Goal: Transaction & Acquisition: Purchase product/service

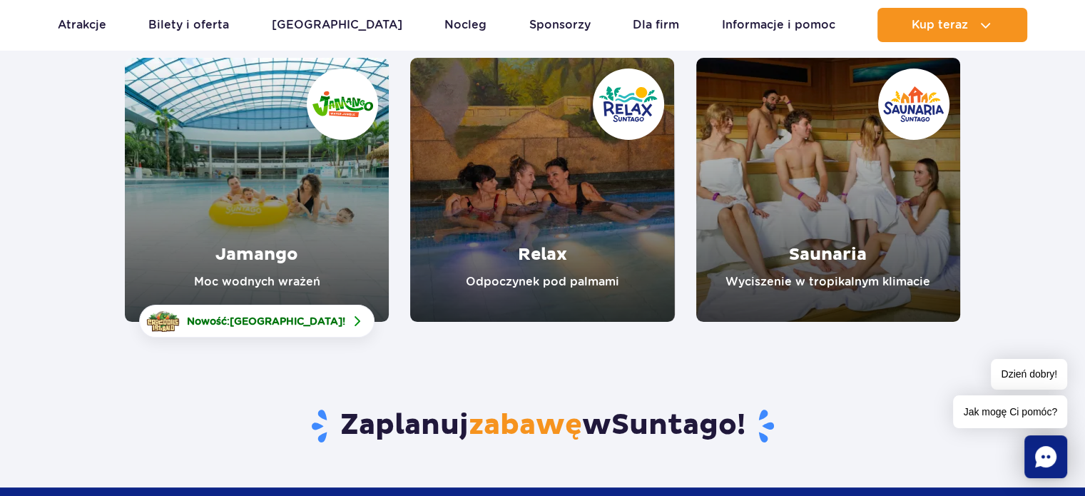
scroll to position [214, 0]
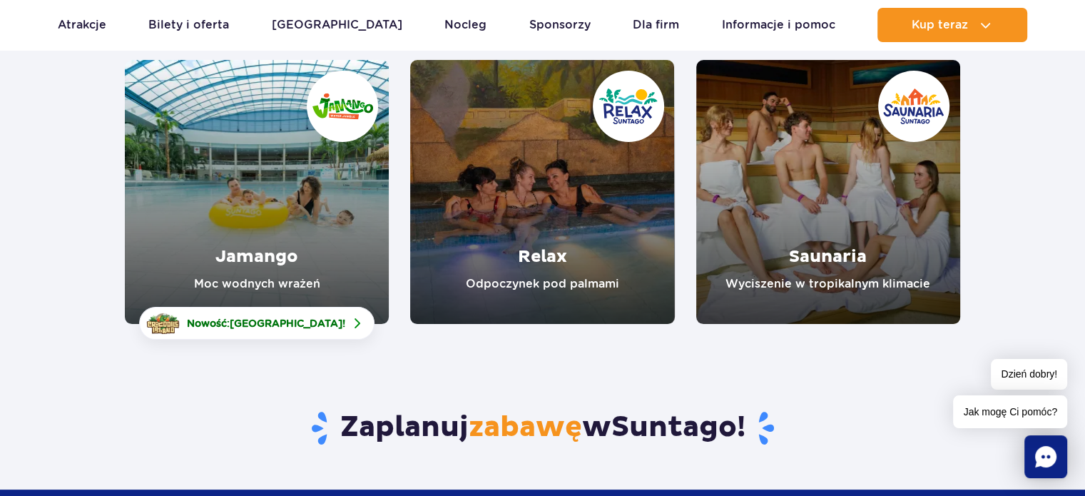
click at [324, 185] on link "Jamango" at bounding box center [257, 192] width 264 height 264
click at [601, 220] on link "Relax" at bounding box center [542, 192] width 264 height 264
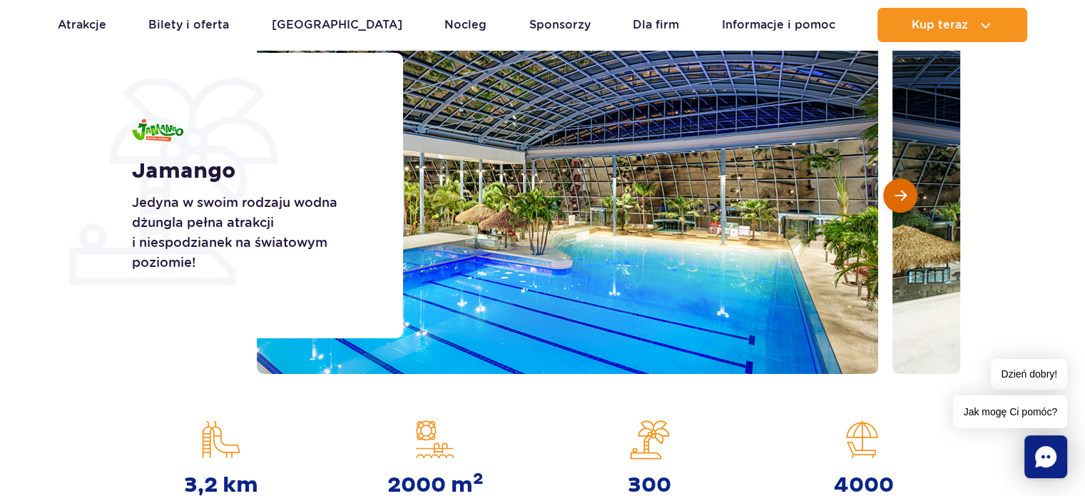
click at [888, 189] on button "Następny slajd" at bounding box center [900, 195] width 34 height 34
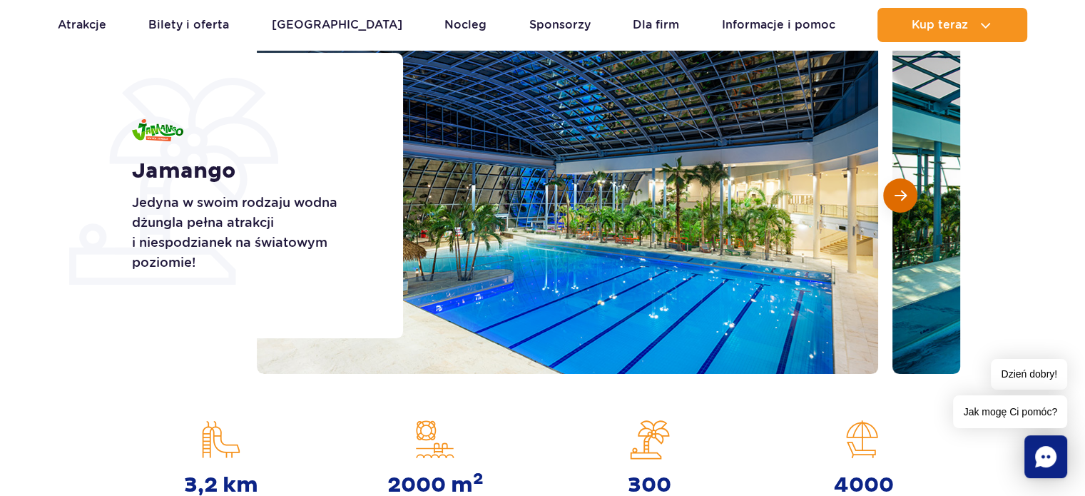
click at [888, 189] on button "Następny slajd" at bounding box center [900, 195] width 34 height 34
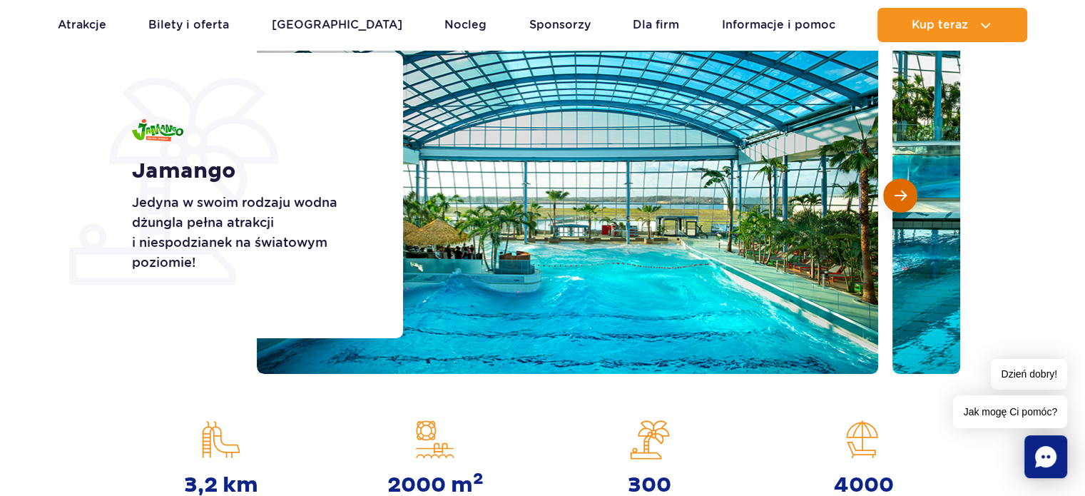
click at [888, 189] on button "Następny slajd" at bounding box center [900, 195] width 34 height 34
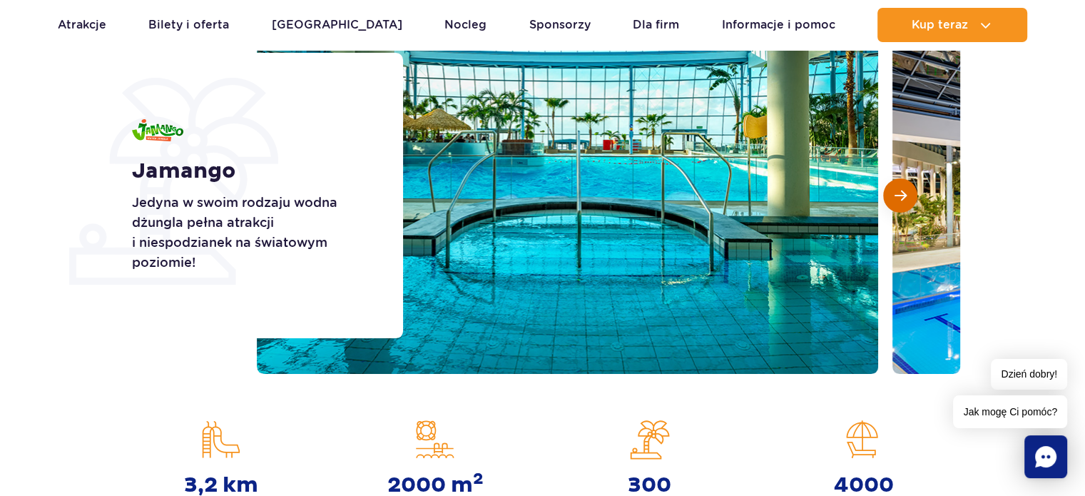
click at [888, 189] on button "Następny slajd" at bounding box center [900, 195] width 34 height 34
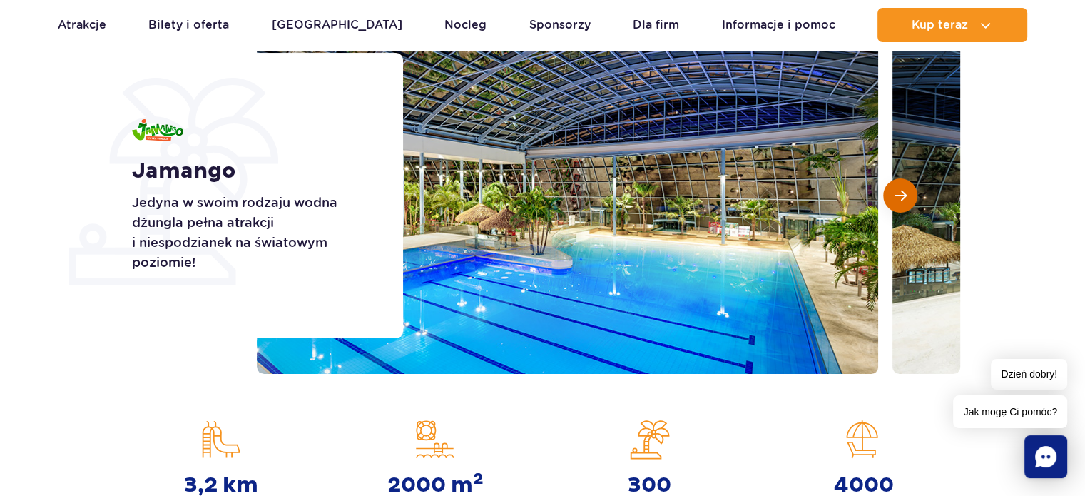
click at [888, 189] on button "Następny slajd" at bounding box center [900, 195] width 34 height 34
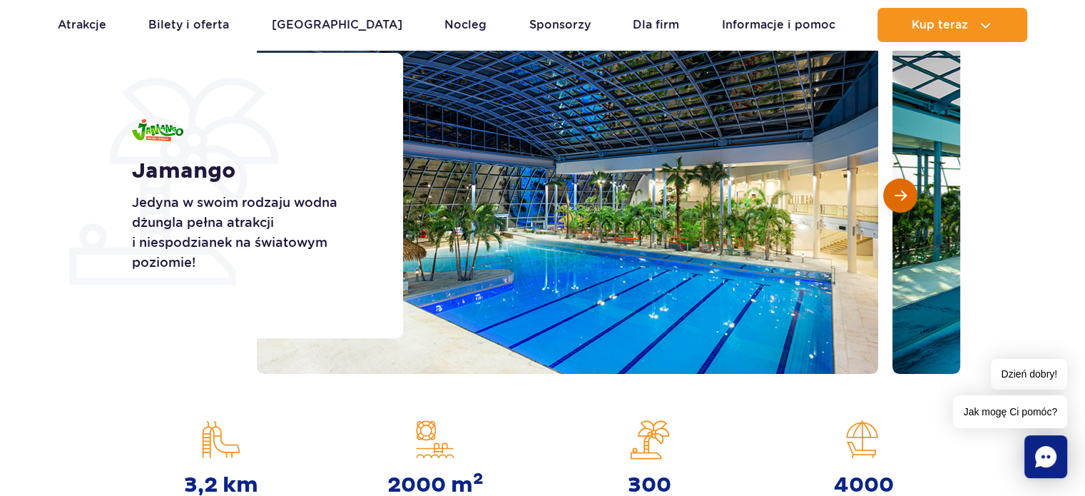
click at [888, 189] on button "Następny slajd" at bounding box center [900, 195] width 34 height 34
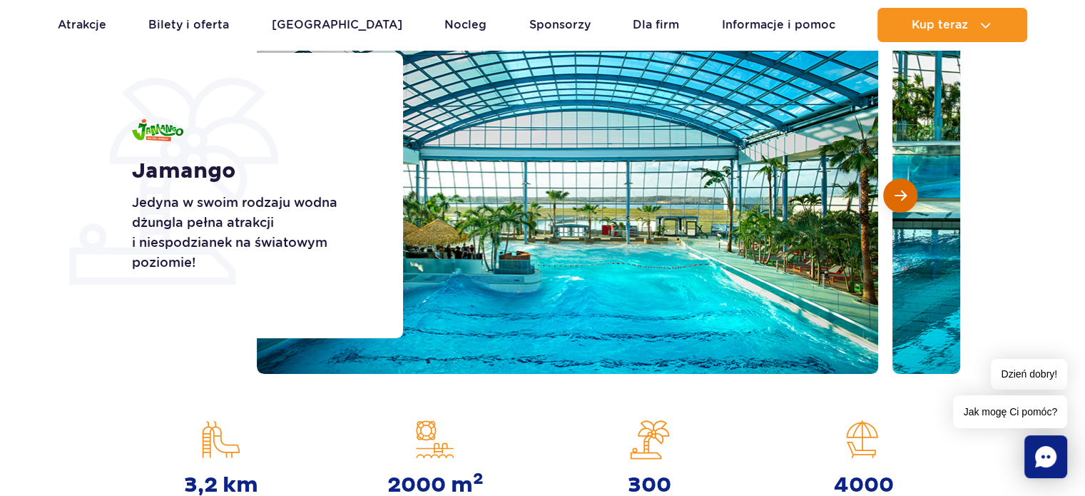
click at [888, 189] on button "Następny slajd" at bounding box center [900, 195] width 34 height 34
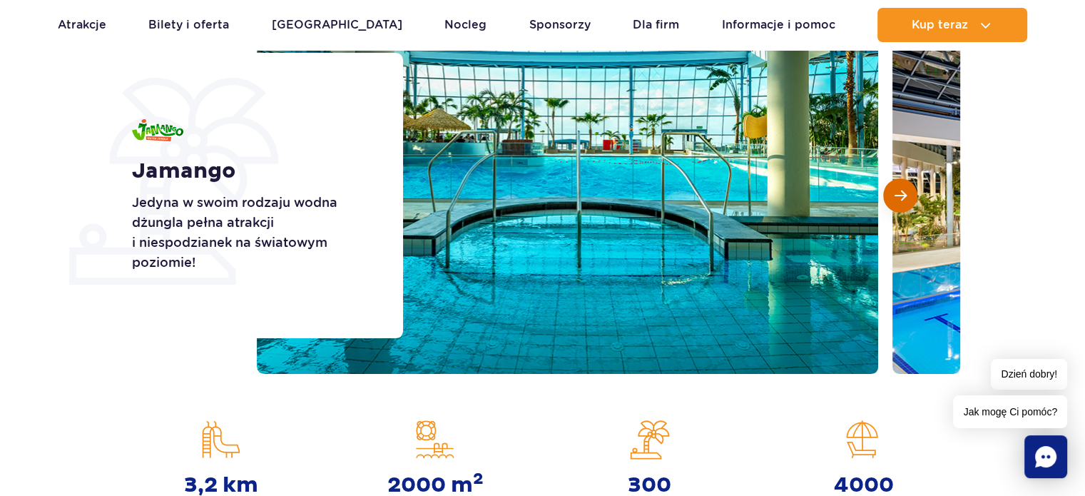
click at [888, 189] on button "Następny slajd" at bounding box center [900, 195] width 34 height 34
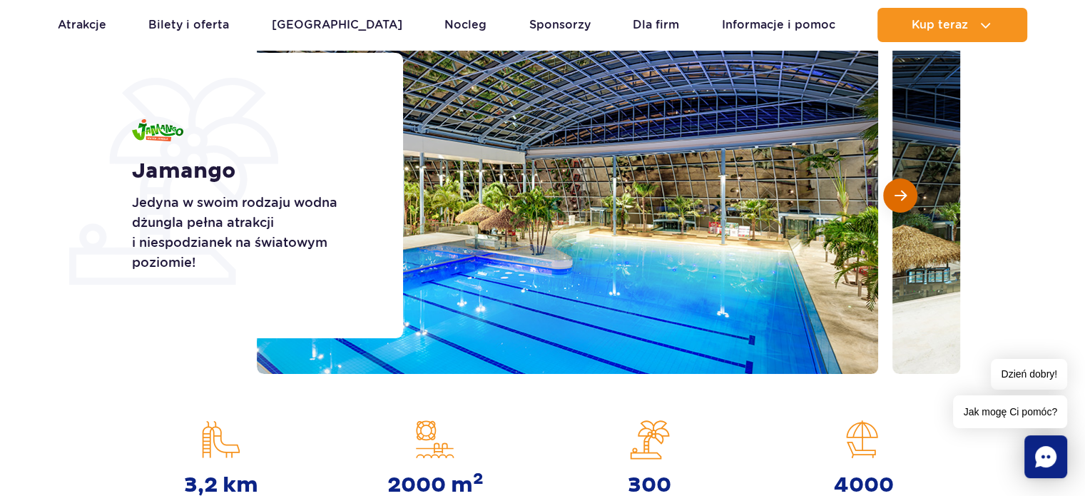
click at [888, 189] on button "Następny slajd" at bounding box center [900, 195] width 34 height 34
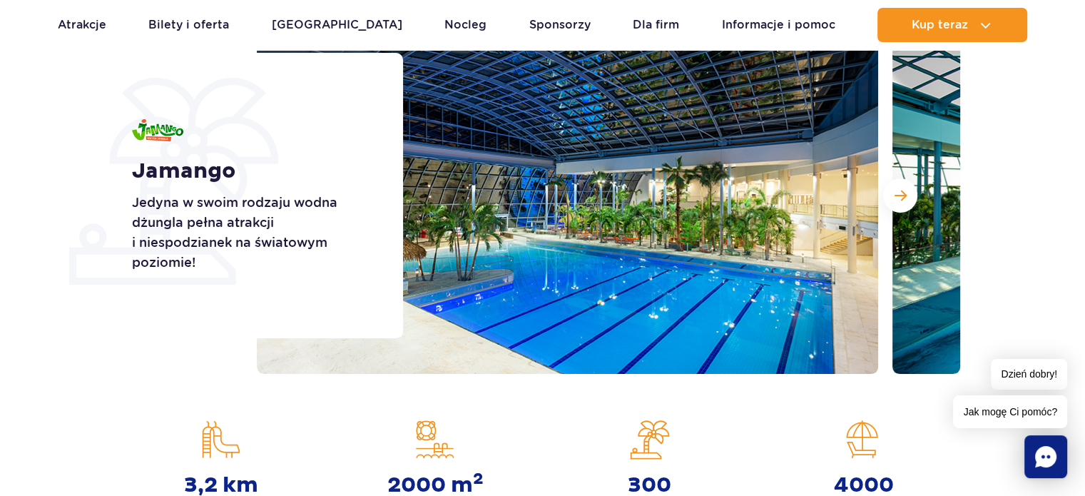
scroll to position [499, 0]
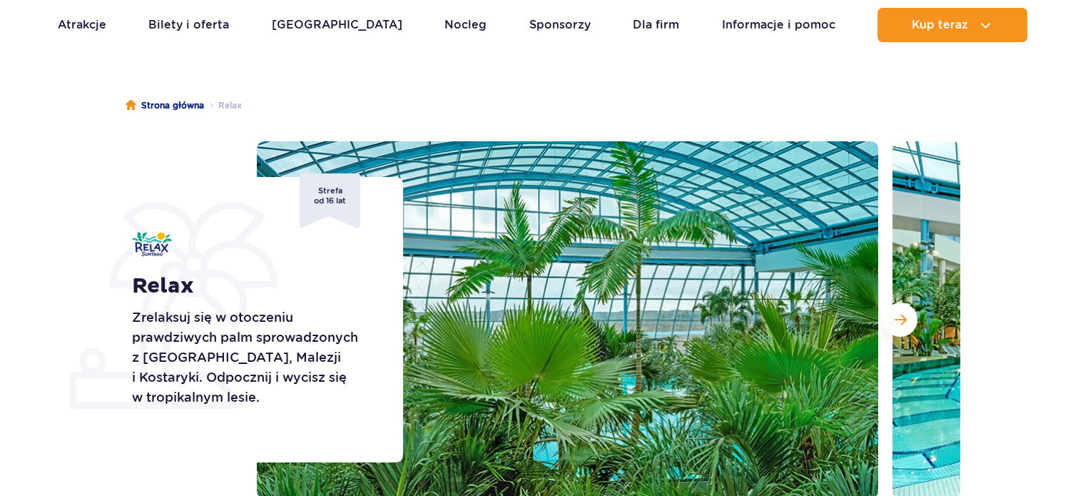
scroll to position [143, 0]
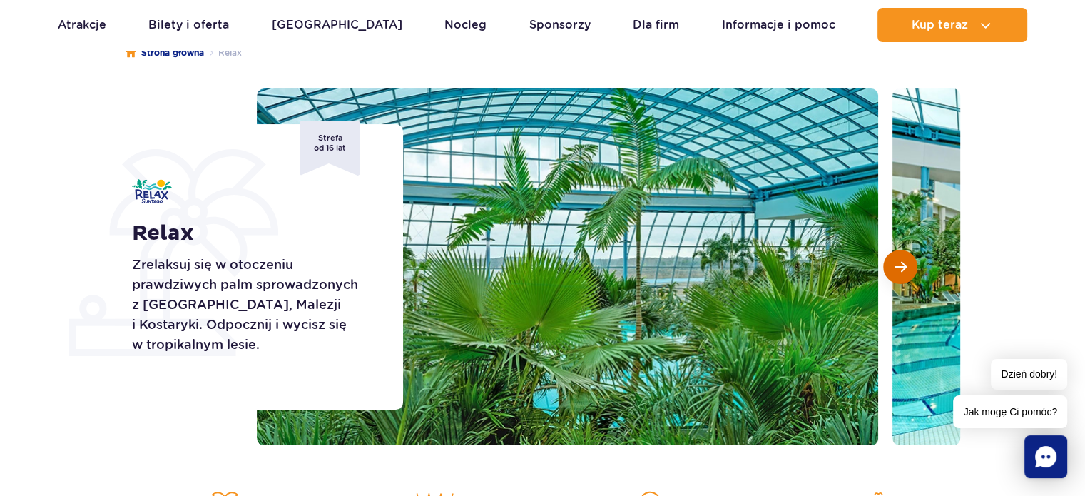
click at [902, 260] on span "Następny slajd" at bounding box center [901, 266] width 12 height 13
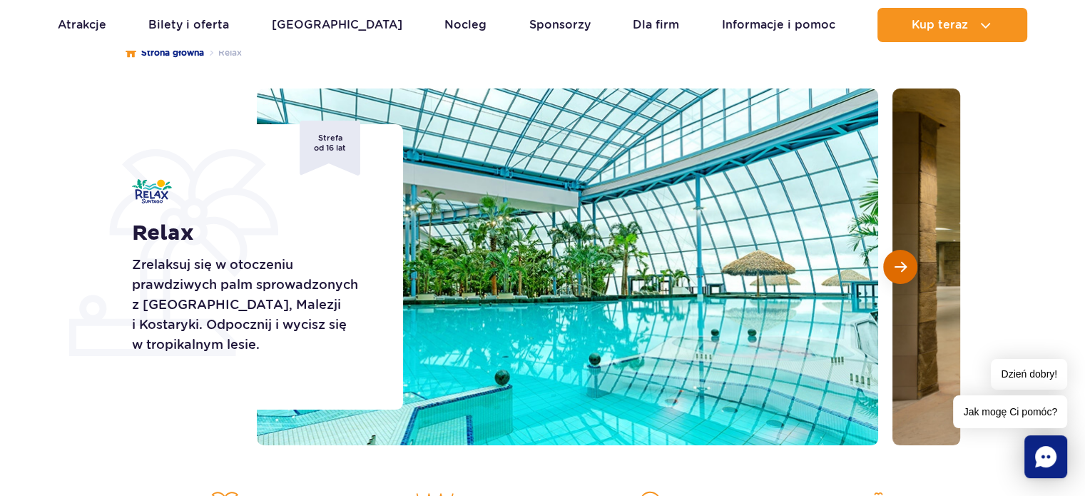
click at [902, 260] on span "Następny slajd" at bounding box center [901, 266] width 12 height 13
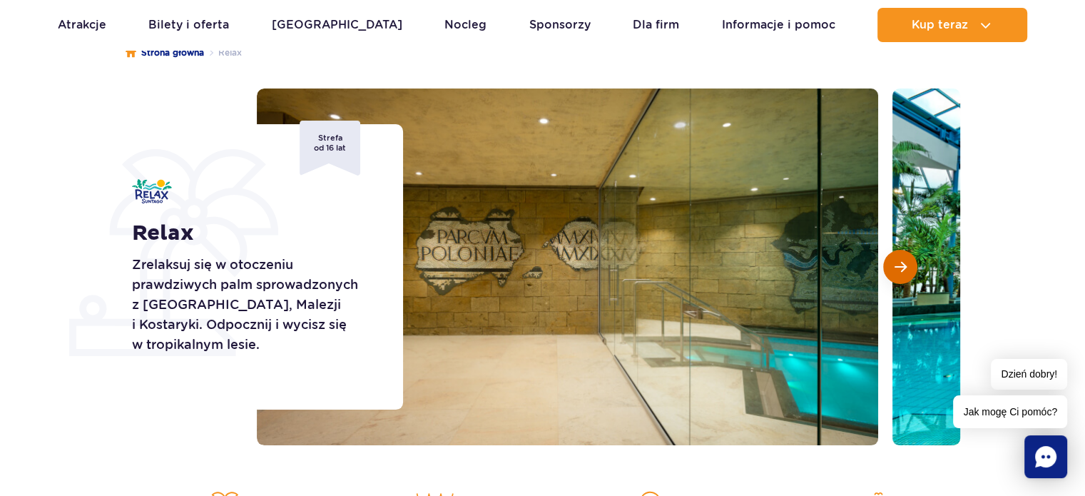
click at [902, 260] on span "Następny slajd" at bounding box center [901, 266] width 12 height 13
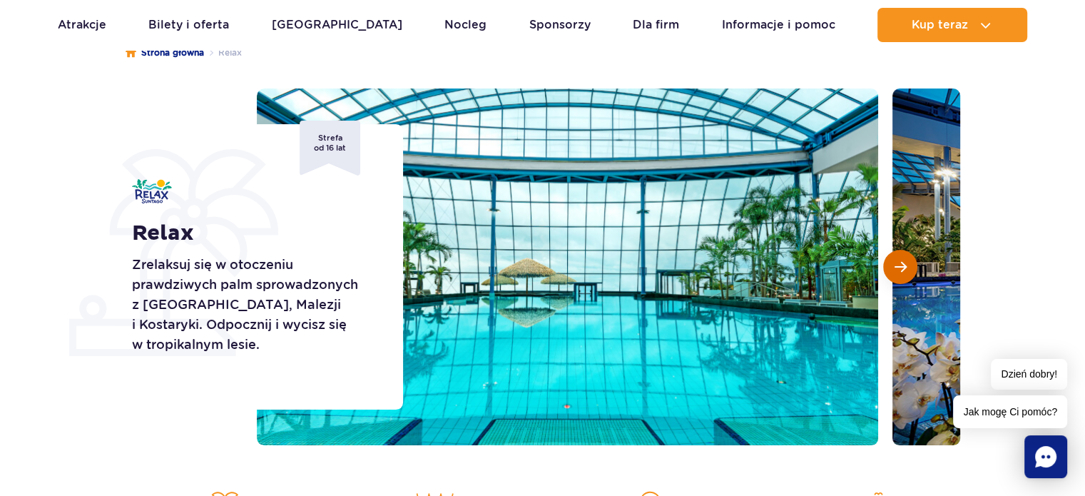
click at [902, 260] on span "Następny slajd" at bounding box center [901, 266] width 12 height 13
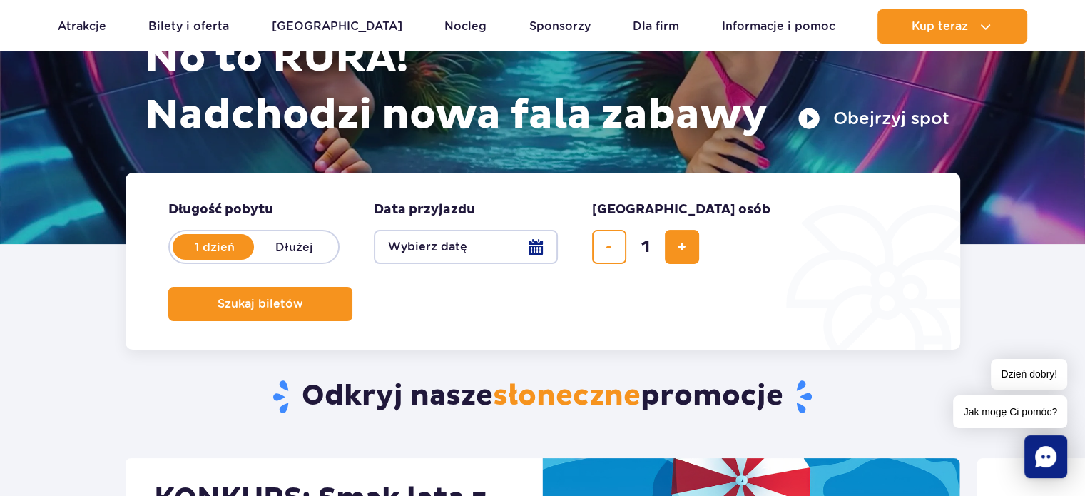
scroll to position [214, 0]
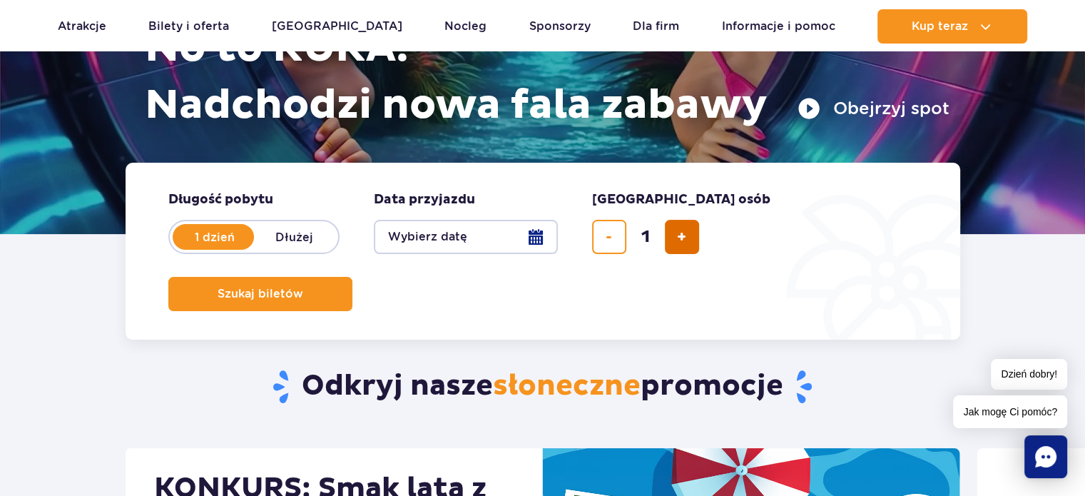
click at [686, 237] on span "dodaj bilet" at bounding box center [681, 237] width 9 height 0
type input "2"
click at [528, 249] on button "Wybierz datę" at bounding box center [466, 237] width 184 height 34
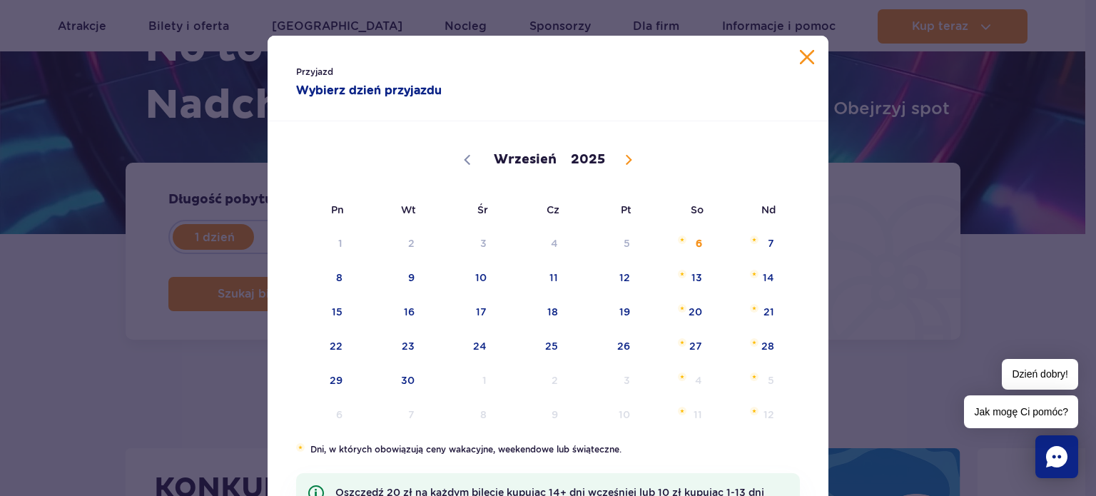
click at [623, 156] on icon at bounding box center [628, 160] width 10 height 10
select select "9"
click at [694, 316] on span "18" at bounding box center [677, 311] width 72 height 33
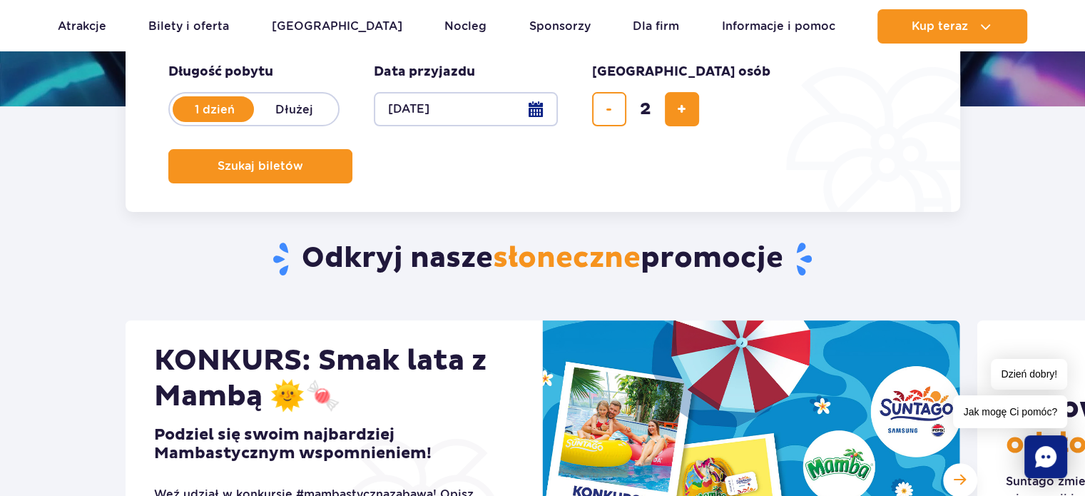
scroll to position [357, 0]
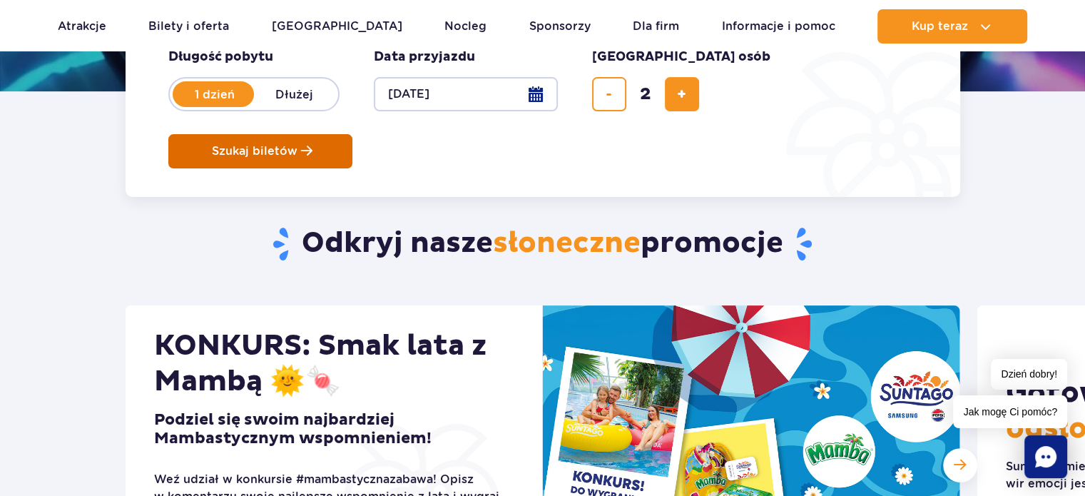
click at [297, 145] on span "Szukaj biletów" at bounding box center [255, 151] width 86 height 13
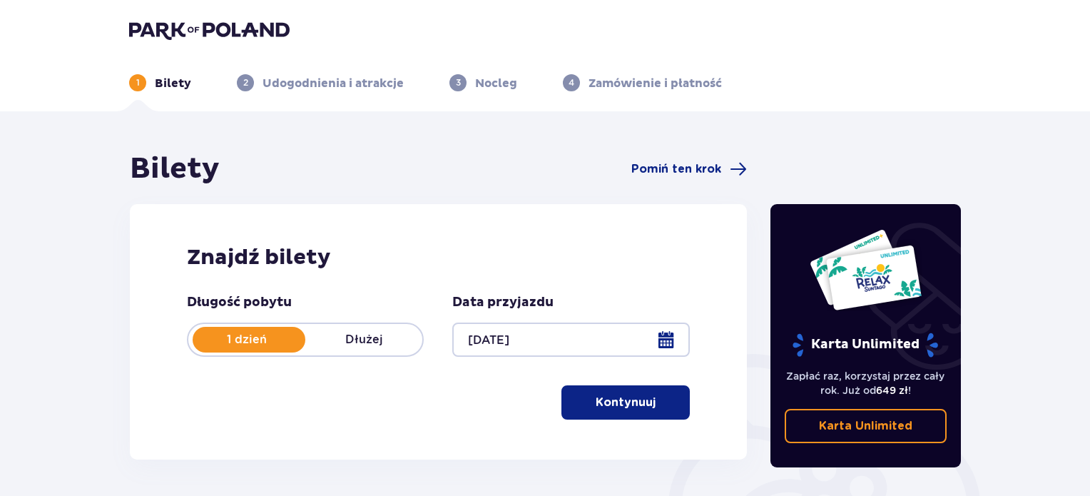
click at [605, 412] on button "Kontynuuj" at bounding box center [625, 402] width 128 height 34
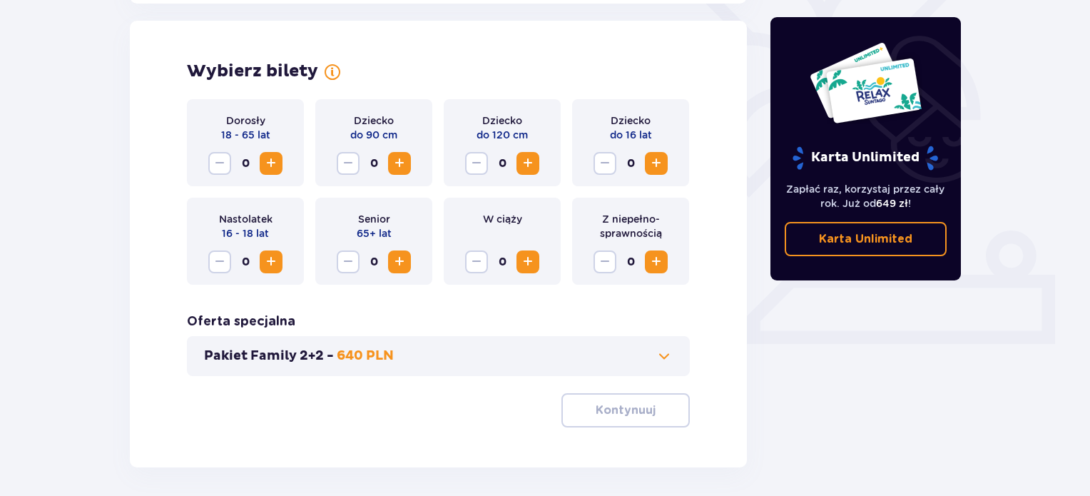
scroll to position [397, 0]
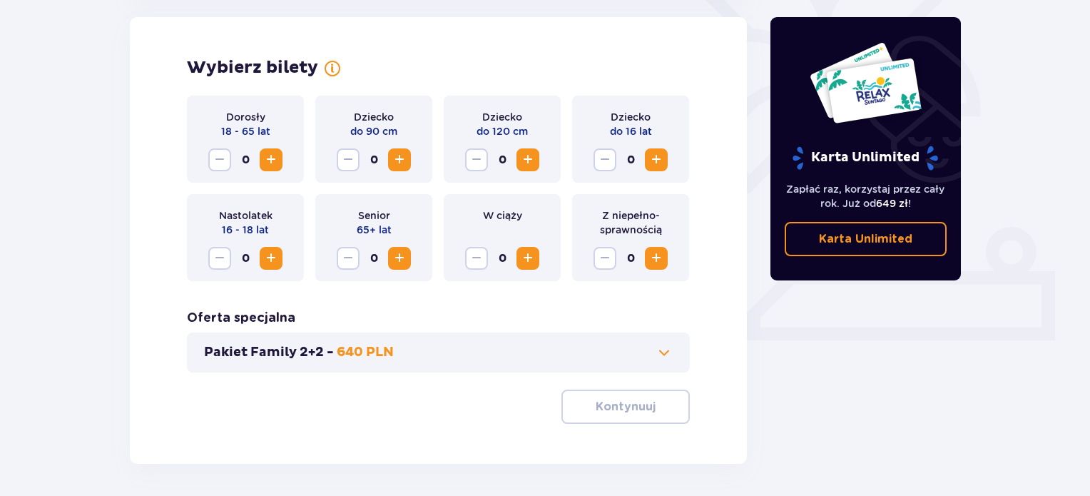
click at [268, 155] on span "Increase" at bounding box center [271, 159] width 17 height 17
click at [278, 168] on span "Increase" at bounding box center [271, 159] width 17 height 17
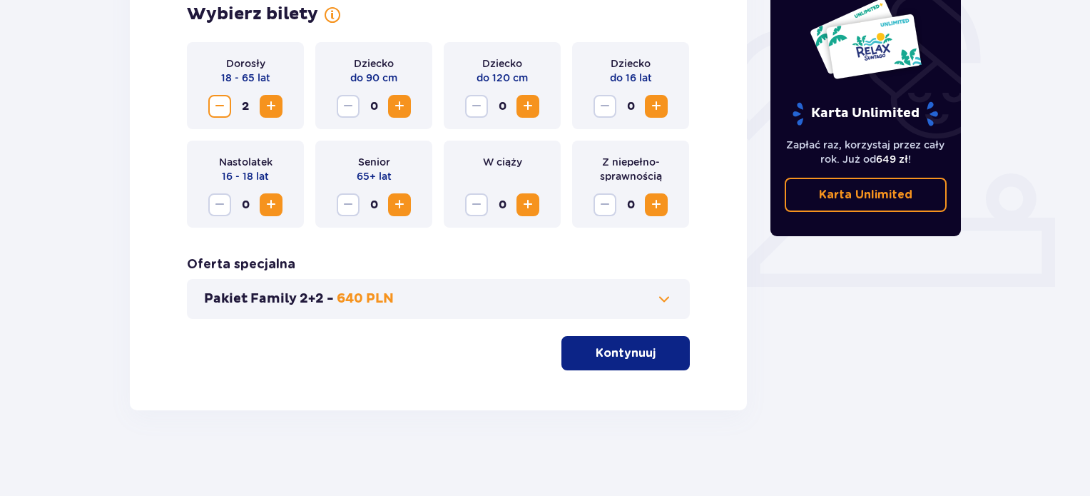
click at [599, 353] on p "Kontynuuj" at bounding box center [626, 353] width 60 height 16
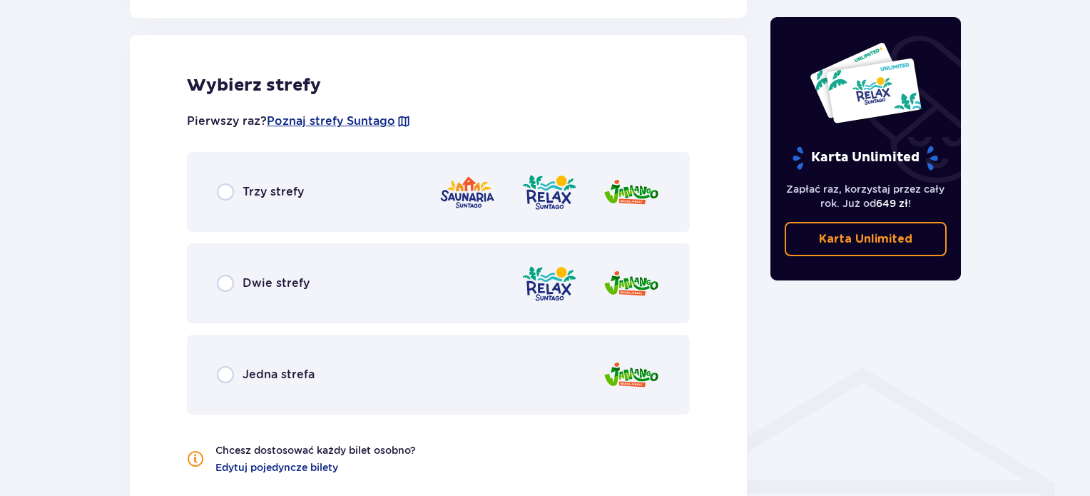
scroll to position [792, 0]
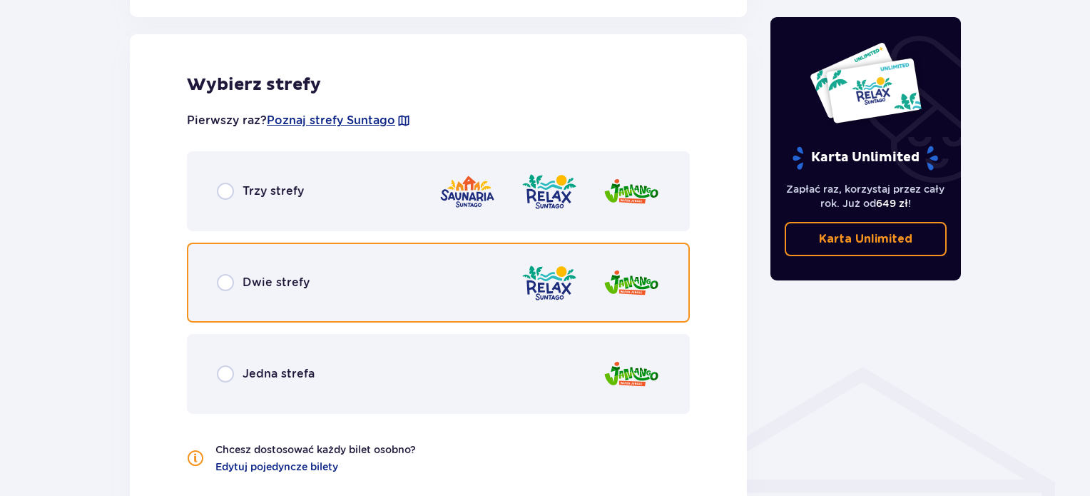
click at [218, 282] on input "radio" at bounding box center [225, 282] width 17 height 17
radio input "true"
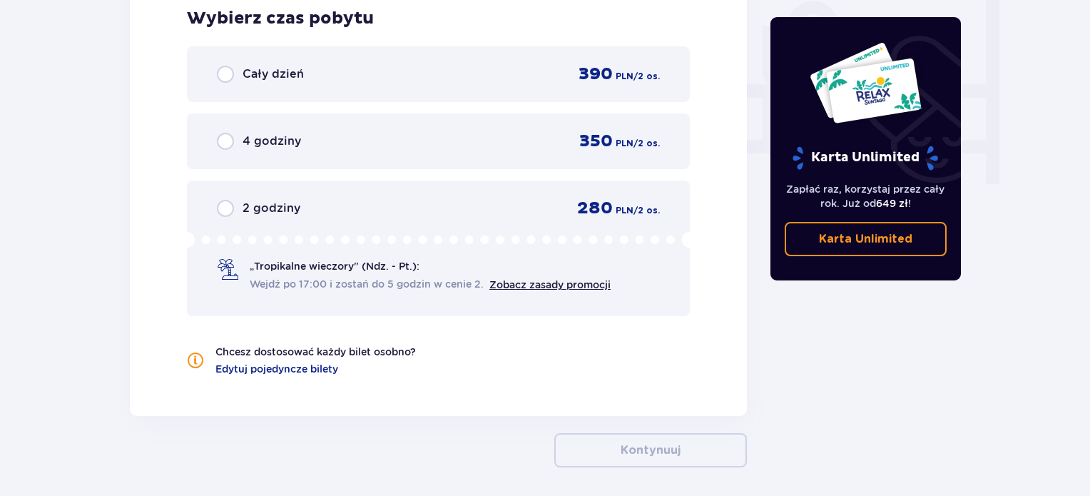
scroll to position [1360, 0]
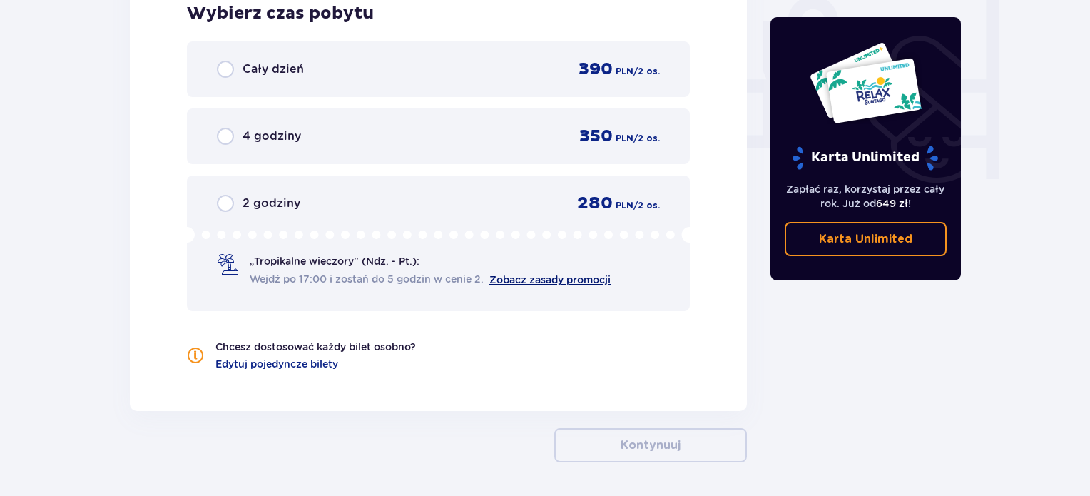
click at [542, 278] on link "Zobacz zasady promocji" at bounding box center [549, 279] width 121 height 11
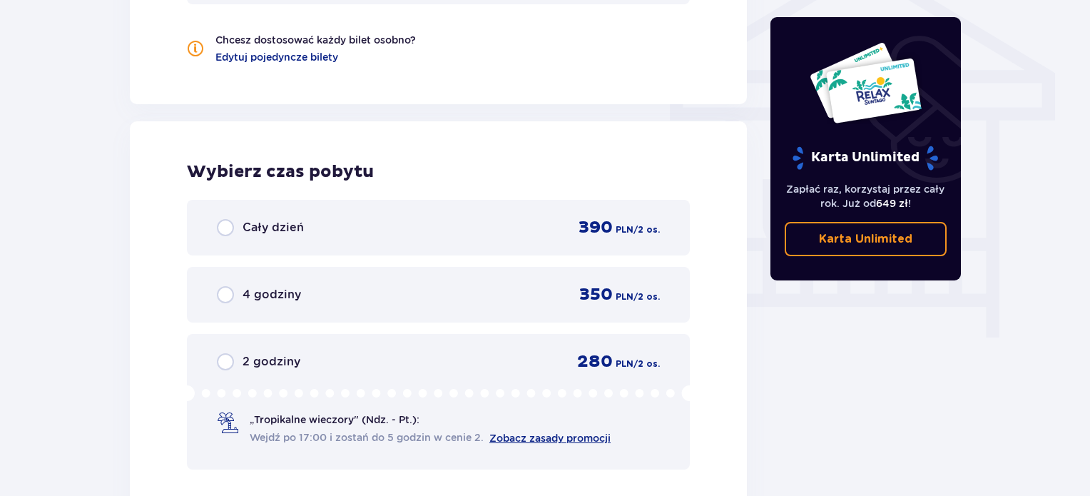
scroll to position [1196, 0]
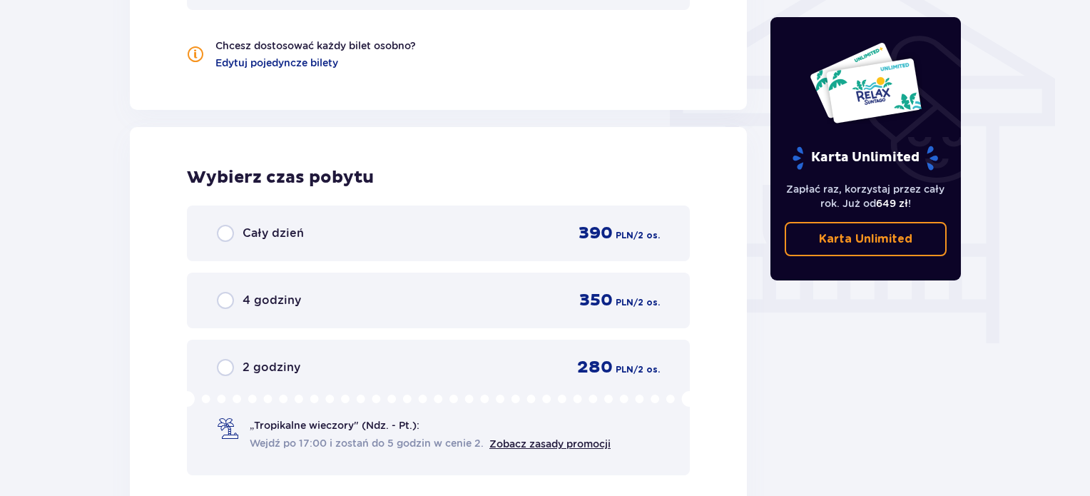
click at [544, 233] on div "Cały dzień 390 PLN / 2 os." at bounding box center [438, 233] width 443 height 21
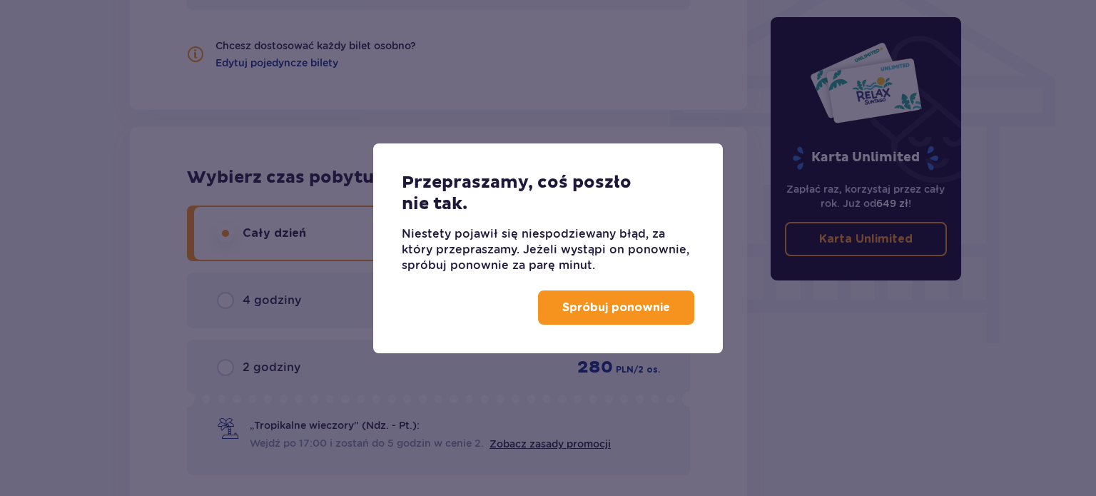
click at [583, 307] on p "Spróbuj ponownie" at bounding box center [616, 308] width 108 height 16
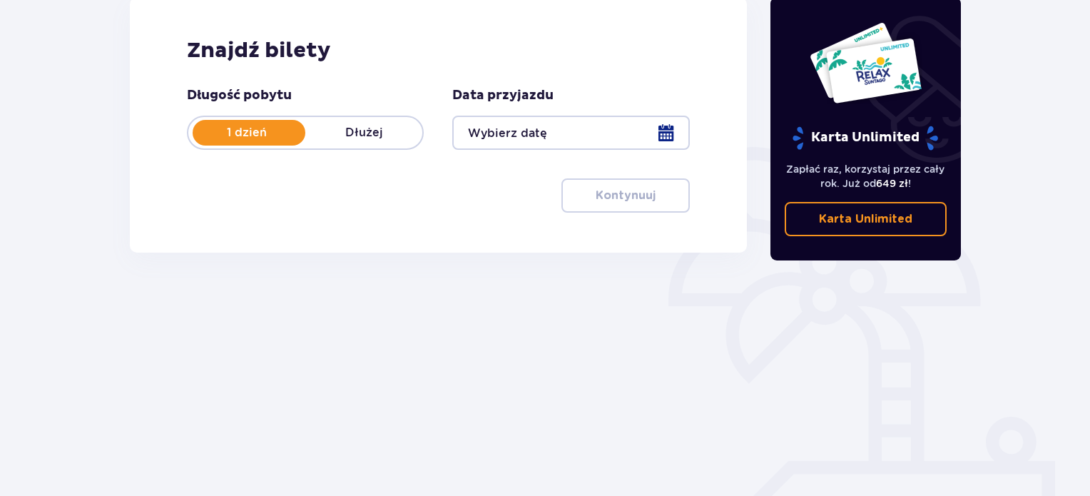
scroll to position [231, 0]
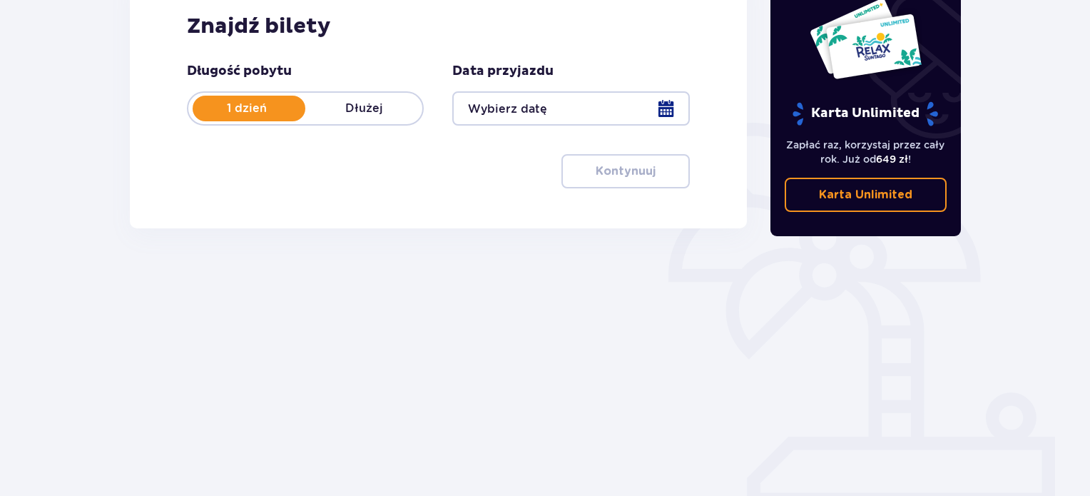
click at [475, 117] on div at bounding box center [570, 108] width 237 height 34
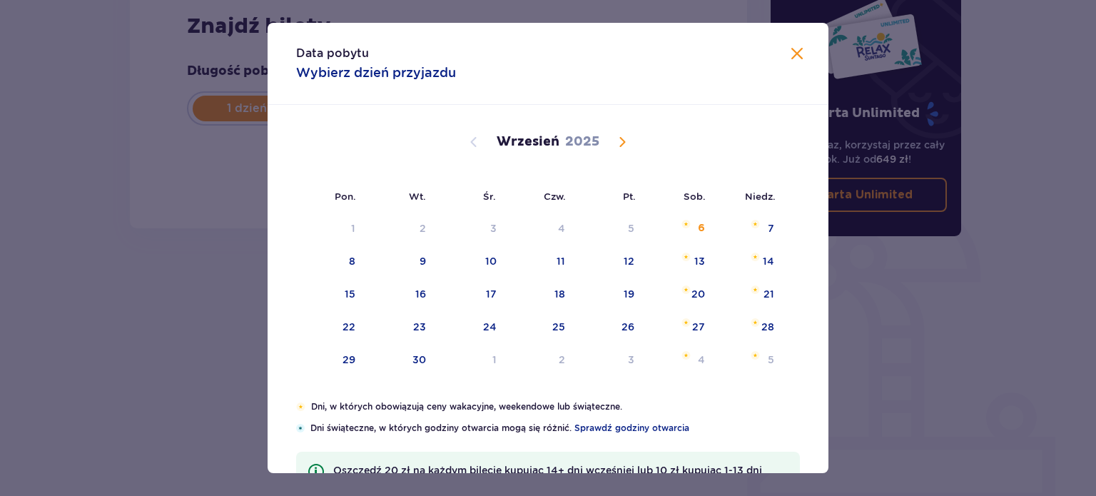
click at [613, 136] on span "Calendar" at bounding box center [621, 141] width 17 height 17
click at [623, 143] on span "Calendar" at bounding box center [621, 141] width 17 height 17
click at [773, 292] on div "16" at bounding box center [748, 294] width 71 height 31
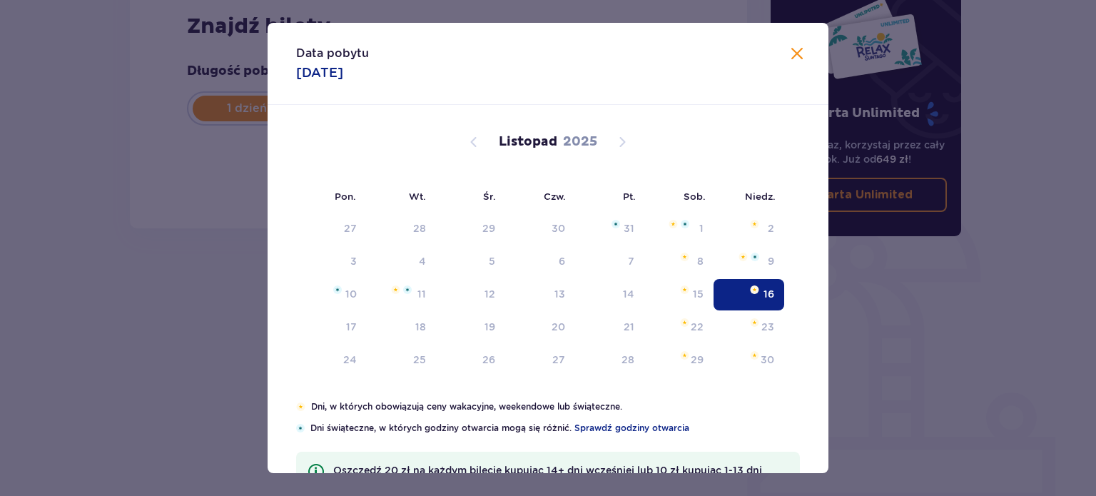
type input "[DATE]"
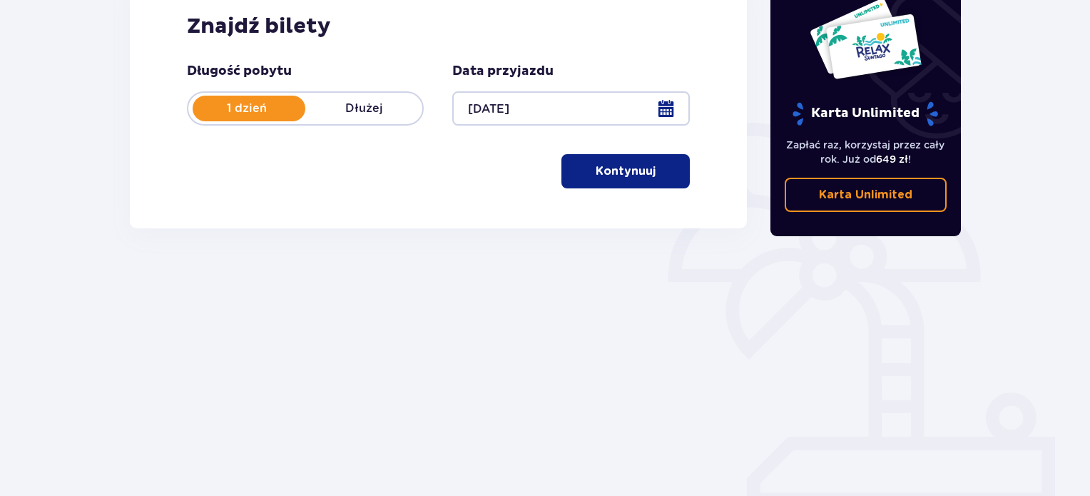
click at [625, 179] on p "Kontynuuj" at bounding box center [626, 171] width 60 height 16
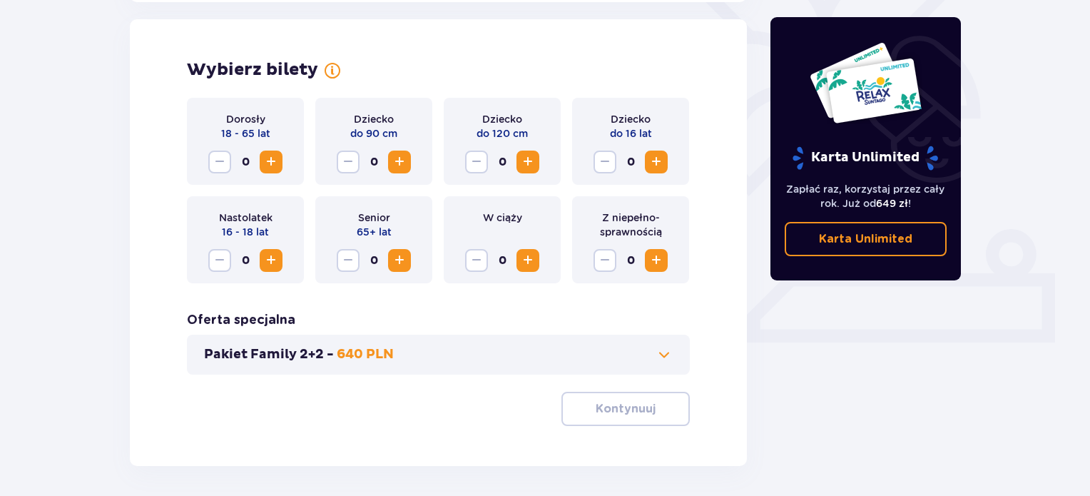
scroll to position [397, 0]
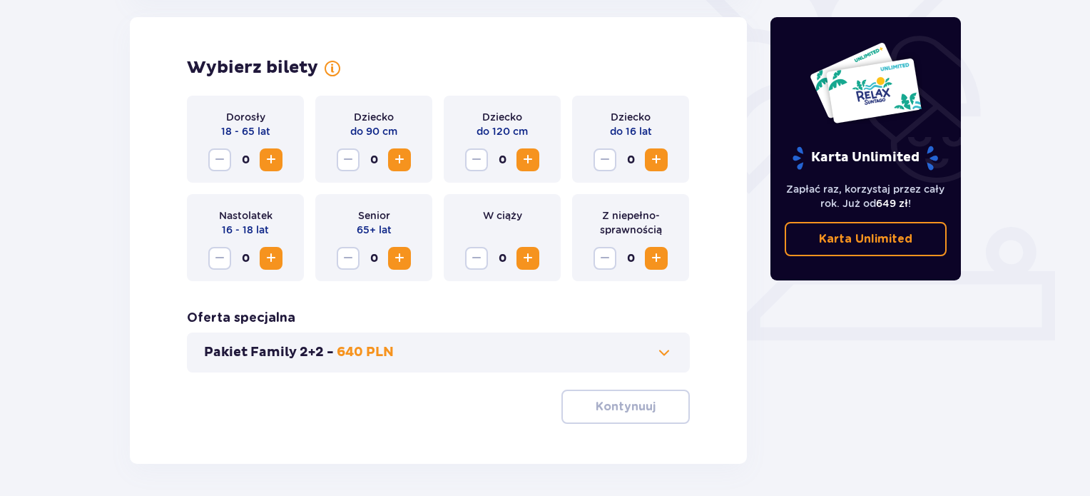
click at [280, 153] on button "Increase" at bounding box center [271, 159] width 23 height 23
click at [279, 154] on span "Increase" at bounding box center [271, 159] width 17 height 17
click at [635, 410] on p "Kontynuuj" at bounding box center [626, 407] width 60 height 16
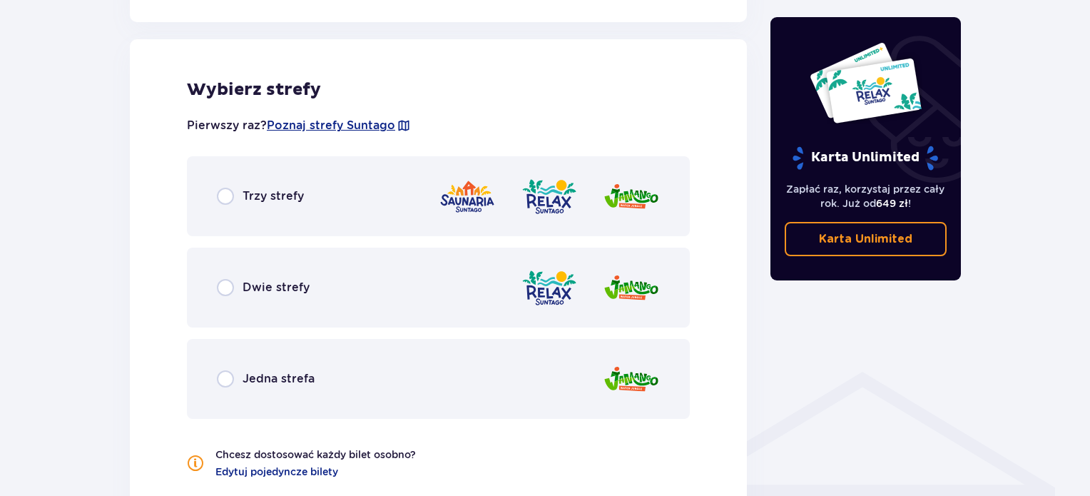
scroll to position [792, 0]
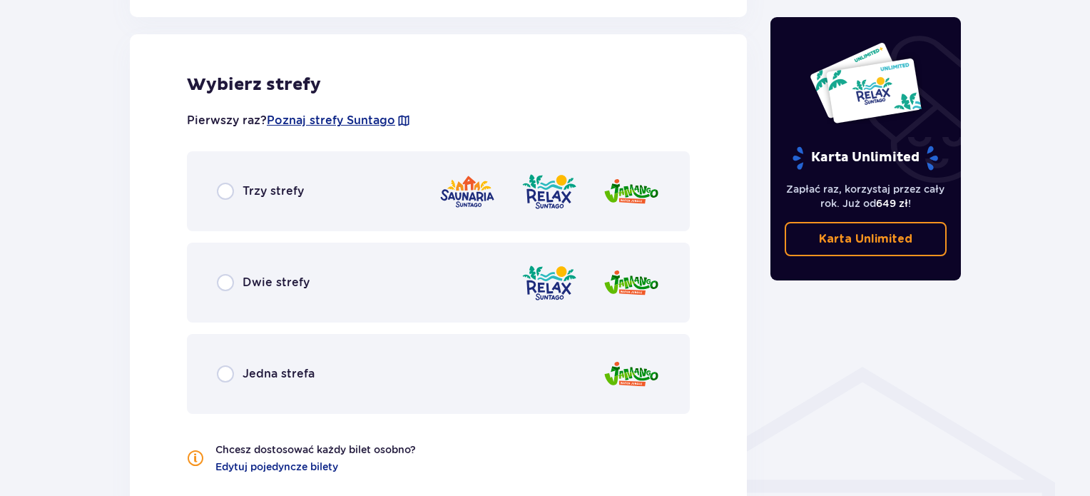
click at [215, 287] on div "Dwie strefy" at bounding box center [438, 283] width 503 height 80
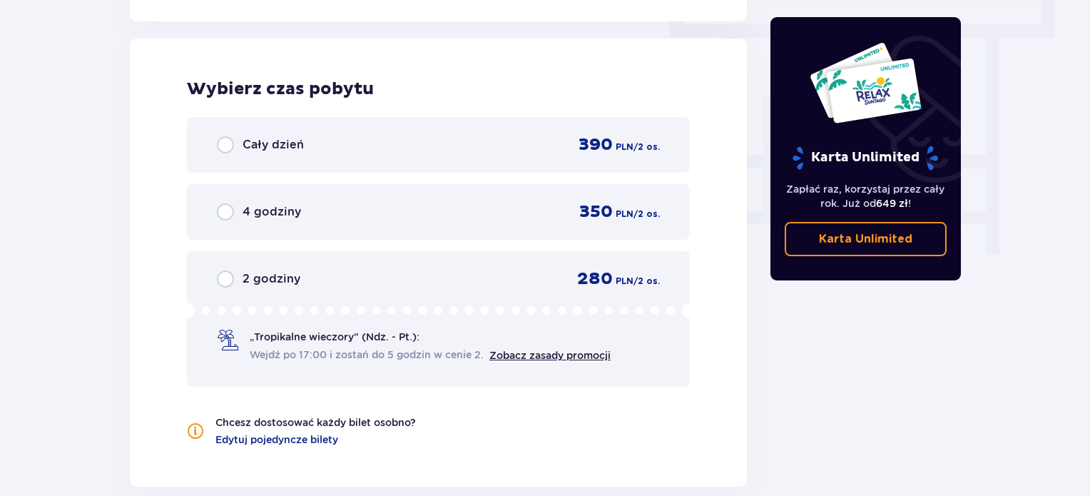
scroll to position [1288, 0]
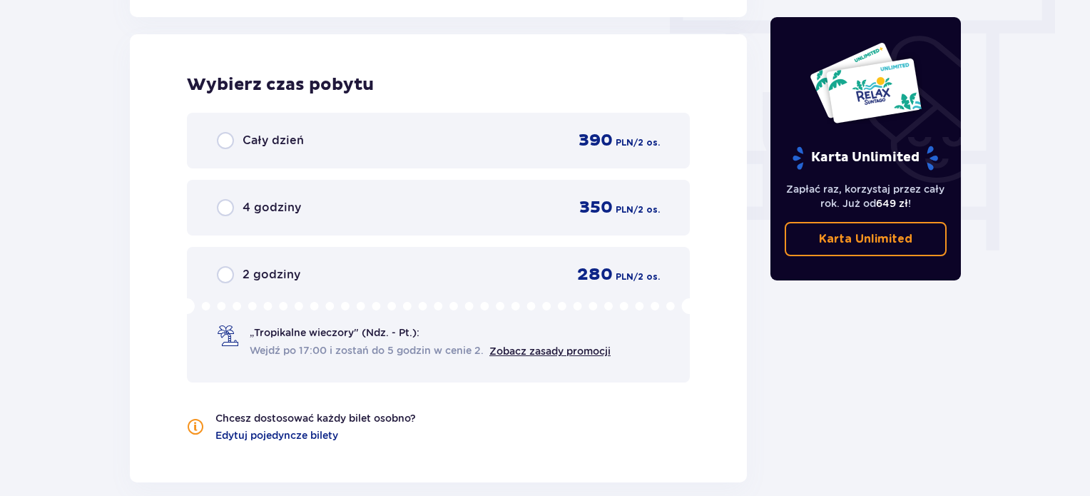
click at [302, 130] on div "Cały dzień 390 PLN / 2 os." at bounding box center [438, 140] width 443 height 21
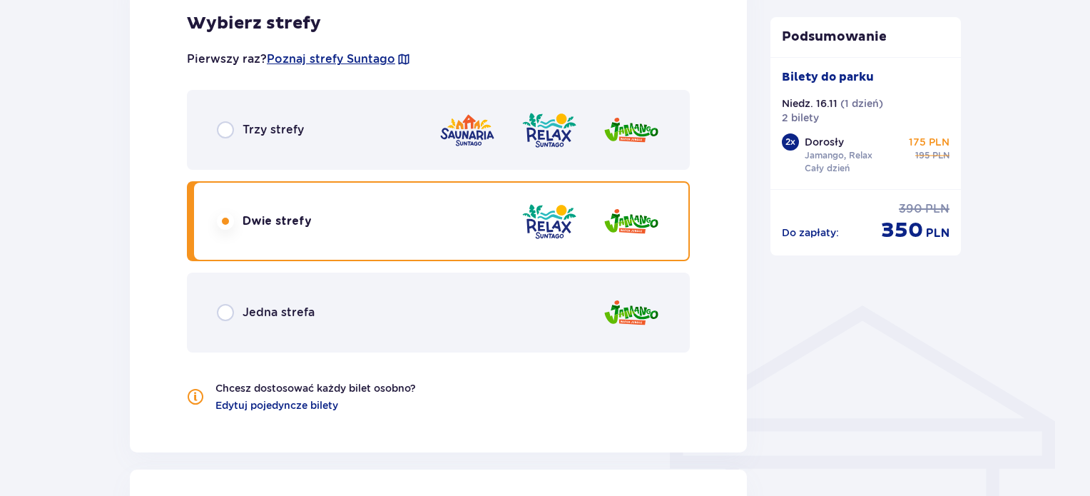
scroll to position [847, 0]
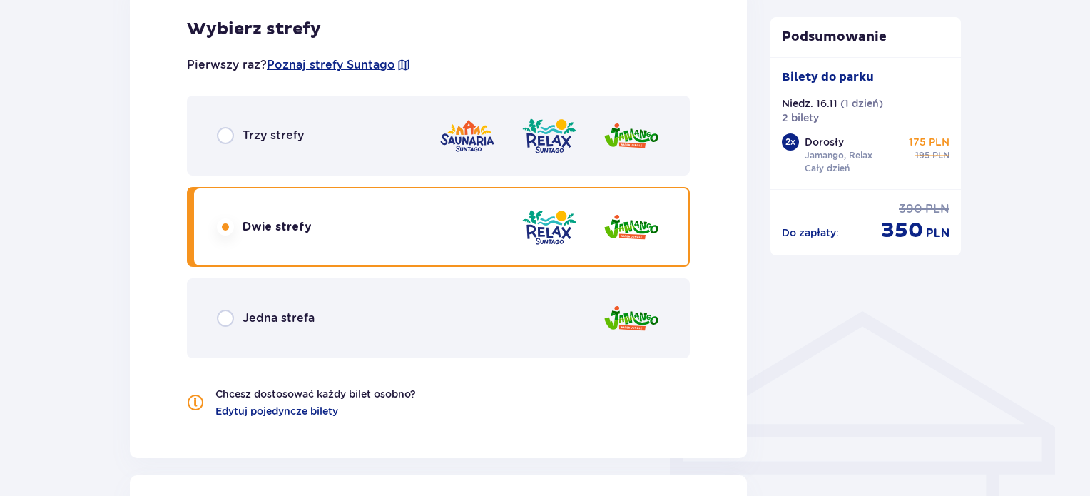
click at [638, 225] on img at bounding box center [631, 227] width 57 height 41
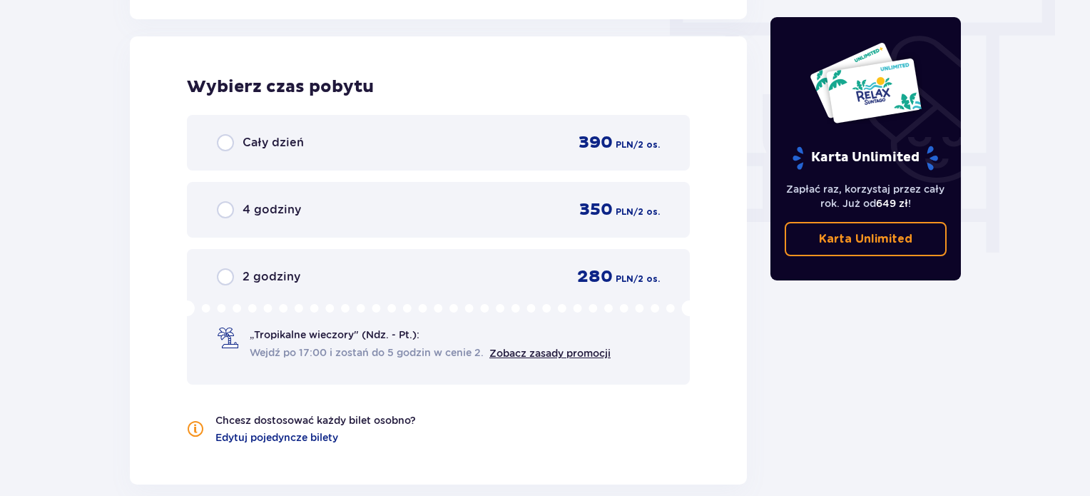
scroll to position [1288, 0]
